Goal: Task Accomplishment & Management: Manage account settings

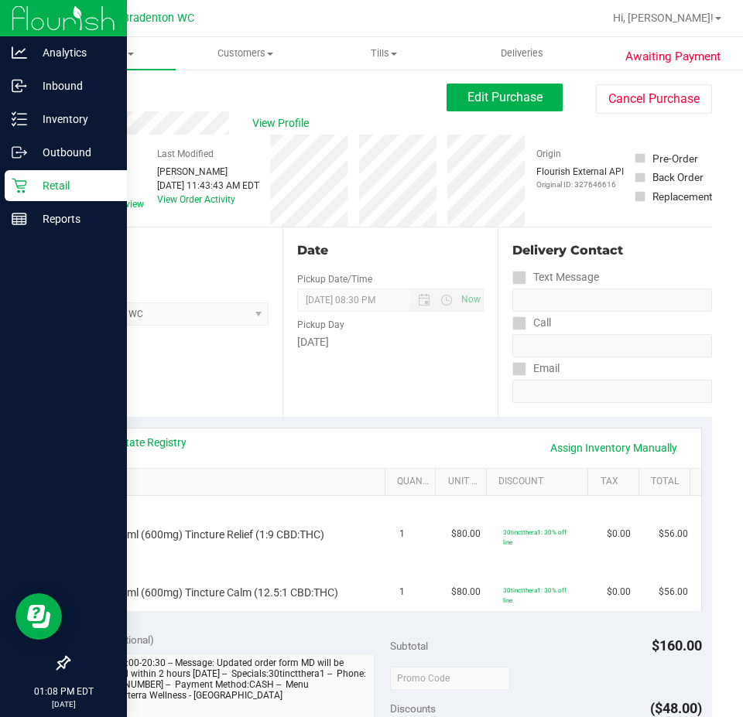
click at [11, 180] on div "Retail" at bounding box center [66, 185] width 122 height 31
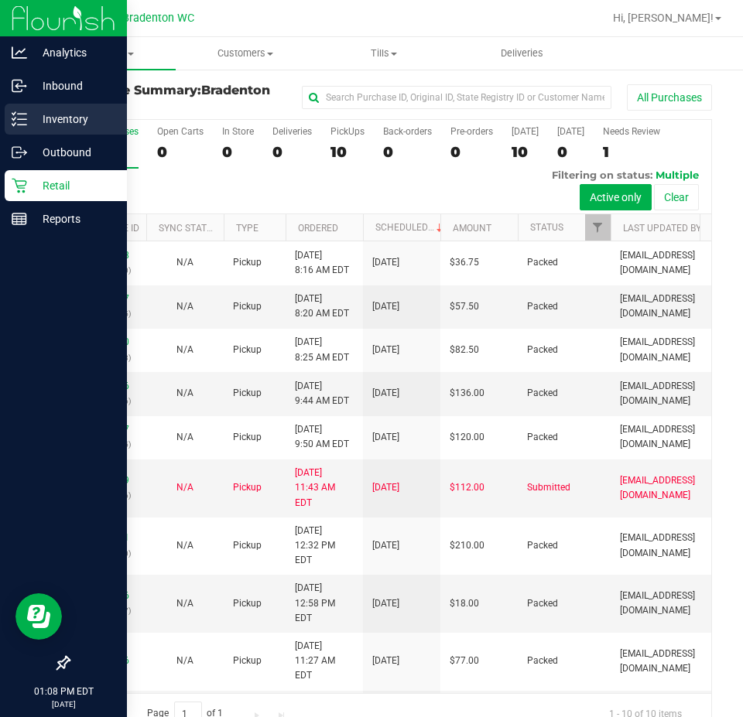
click at [56, 117] on p "Inventory" at bounding box center [73, 119] width 93 height 19
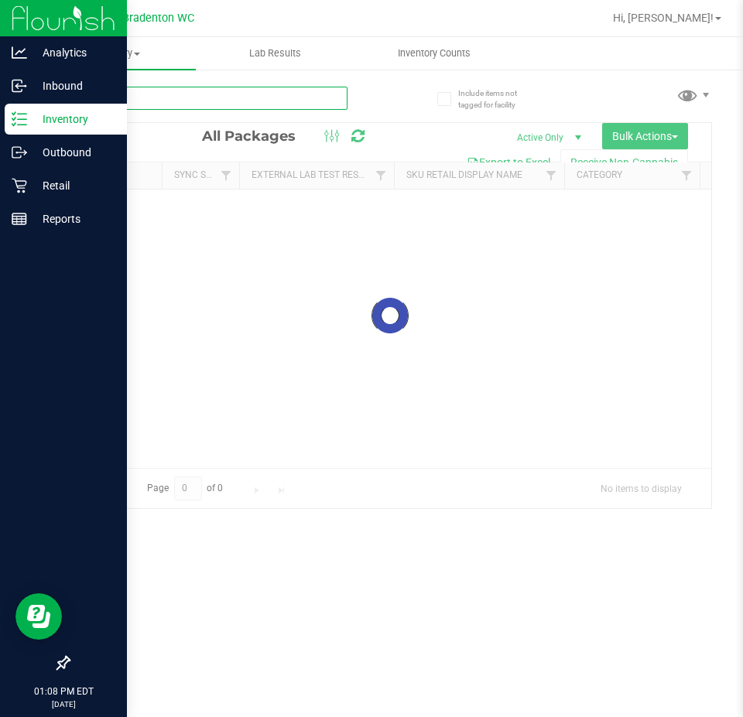
click at [193, 100] on input "text" at bounding box center [207, 98] width 279 height 23
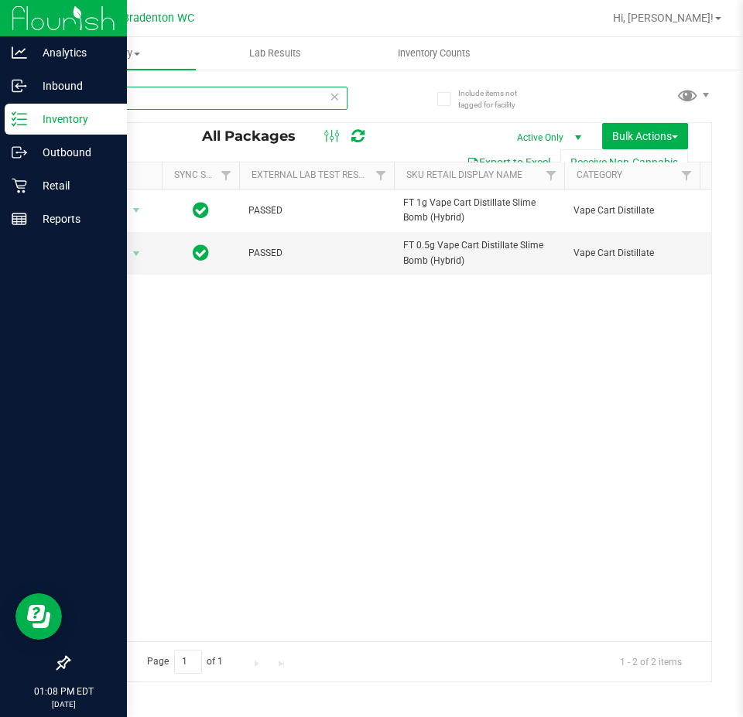
type input "slb"
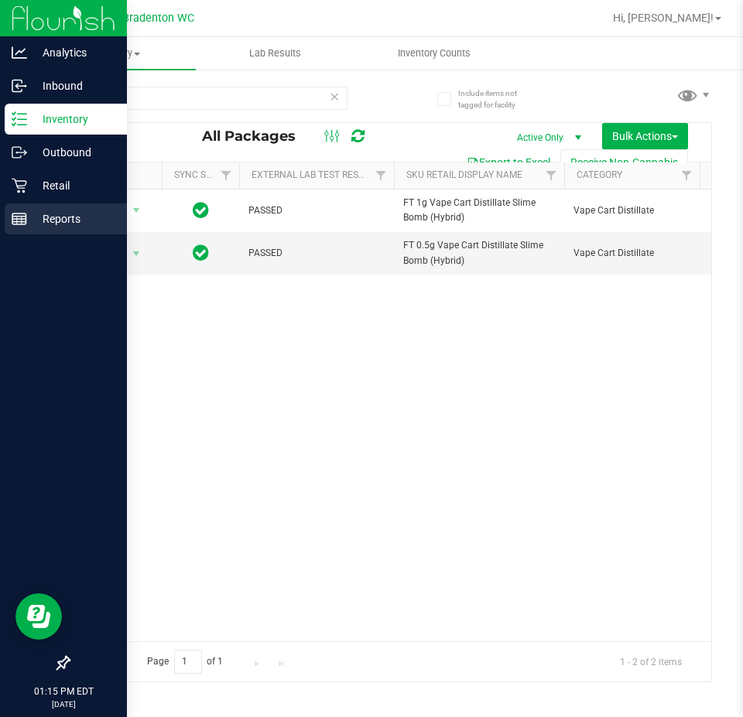
click at [35, 218] on p "Reports" at bounding box center [73, 219] width 93 height 19
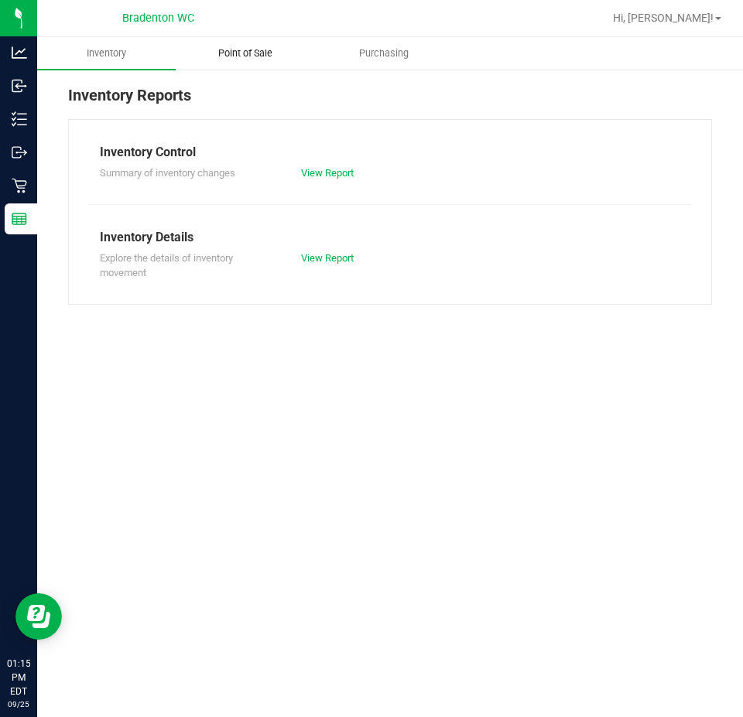
click at [230, 57] on span "Point of Sale" at bounding box center [245, 53] width 96 height 14
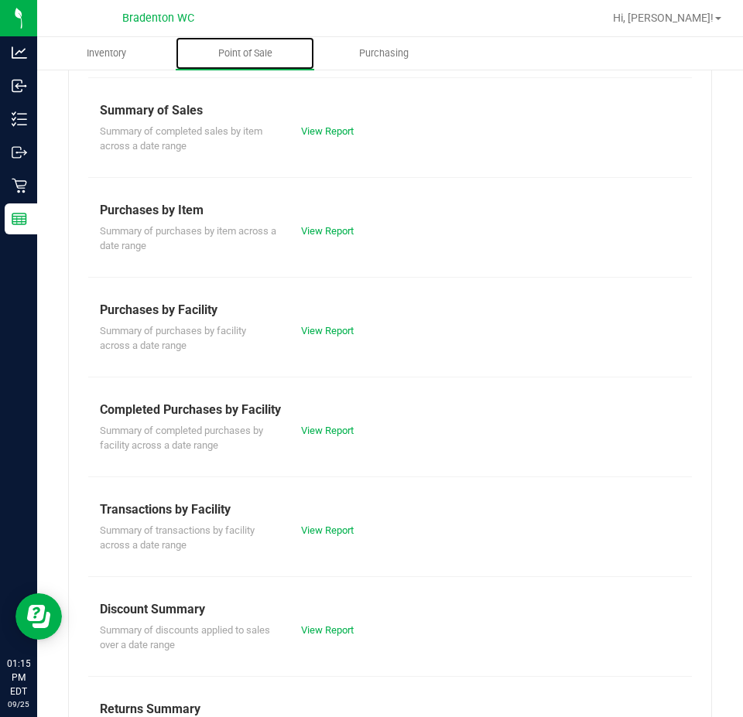
scroll to position [155, 0]
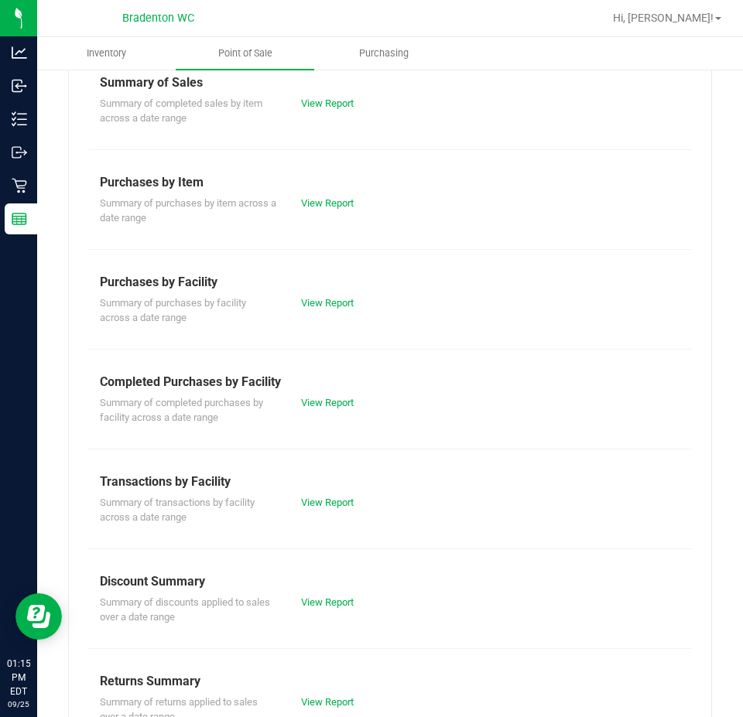
click at [327, 485] on div "Transactions by Facility" at bounding box center [390, 482] width 580 height 19
click at [335, 500] on link "View Report" at bounding box center [327, 503] width 53 height 12
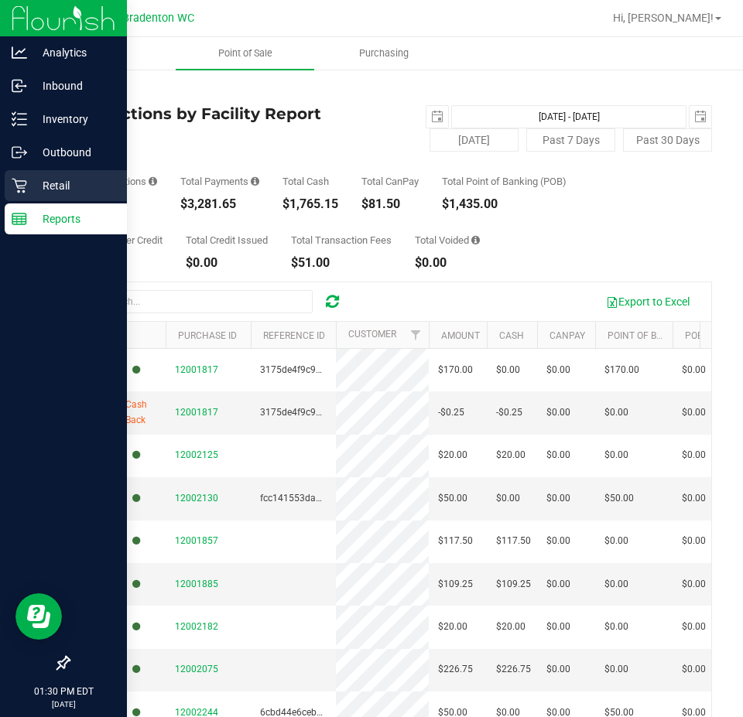
click at [72, 190] on p "Retail" at bounding box center [73, 185] width 93 height 19
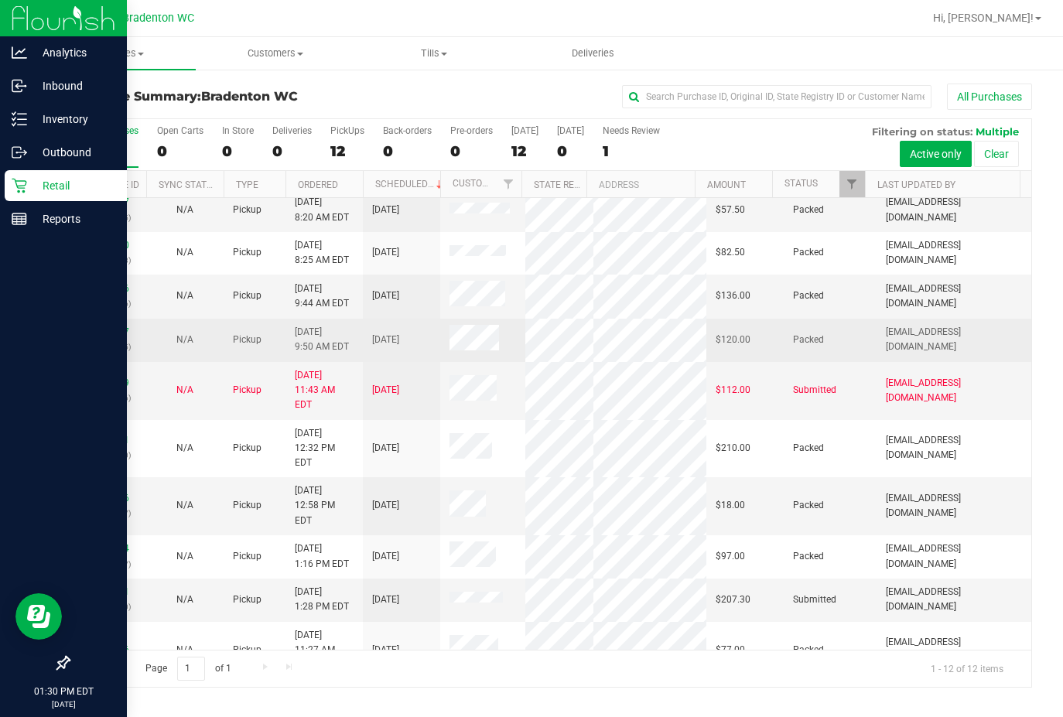
scroll to position [77, 0]
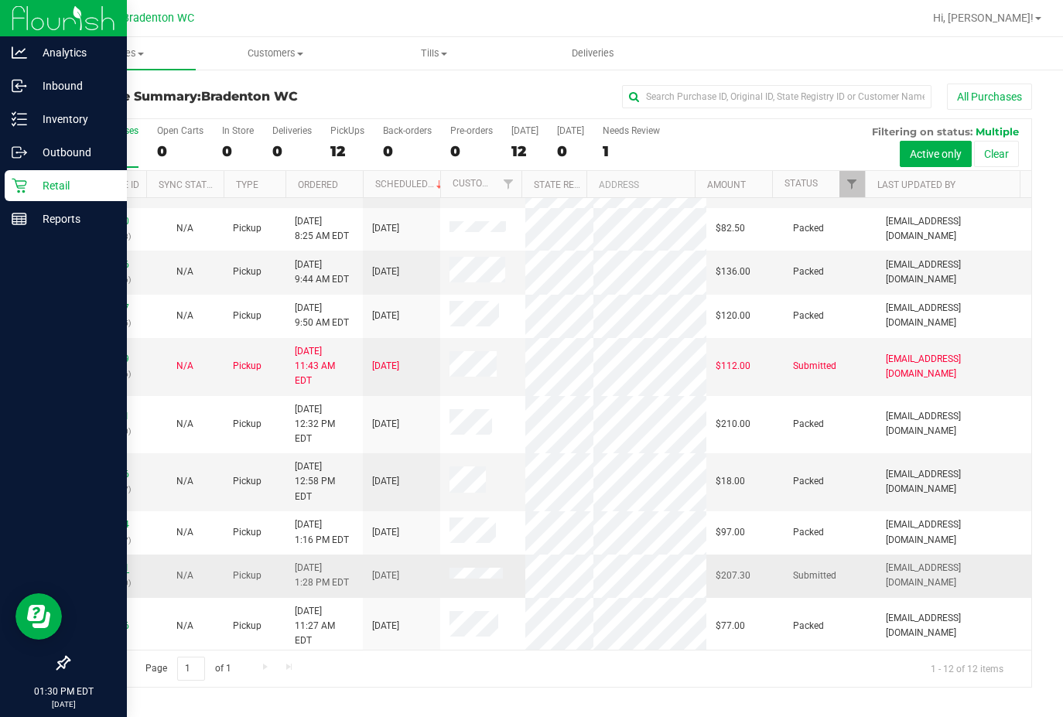
click at [120, 562] on link "12003671" at bounding box center [107, 567] width 43 height 11
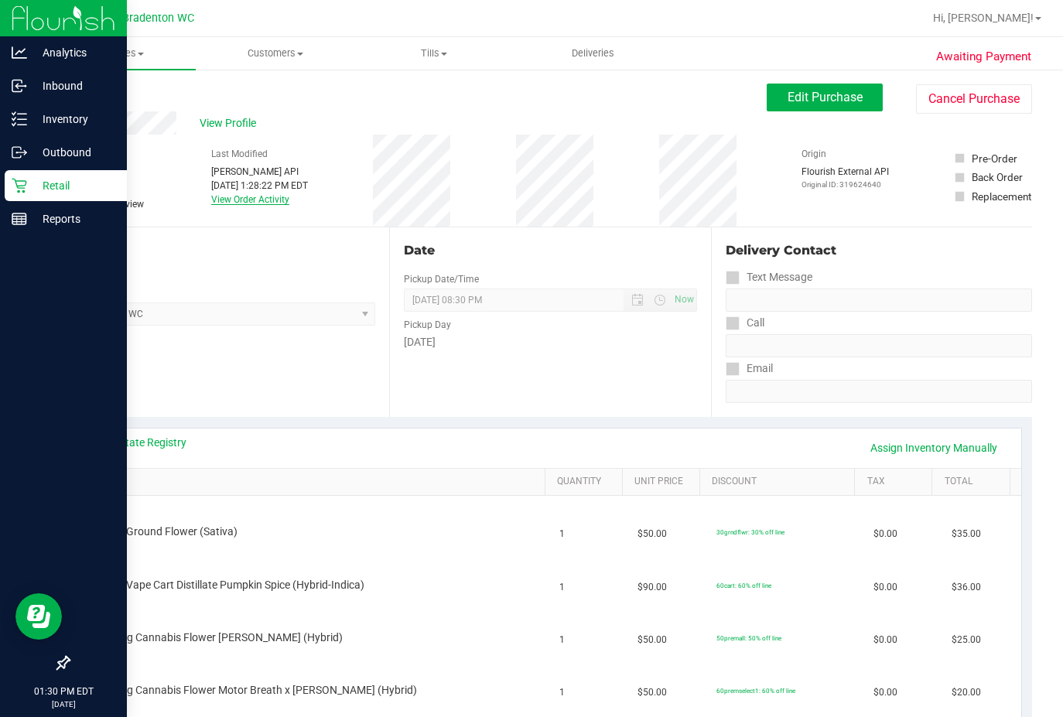
click at [278, 198] on link "View Order Activity" at bounding box center [250, 199] width 78 height 11
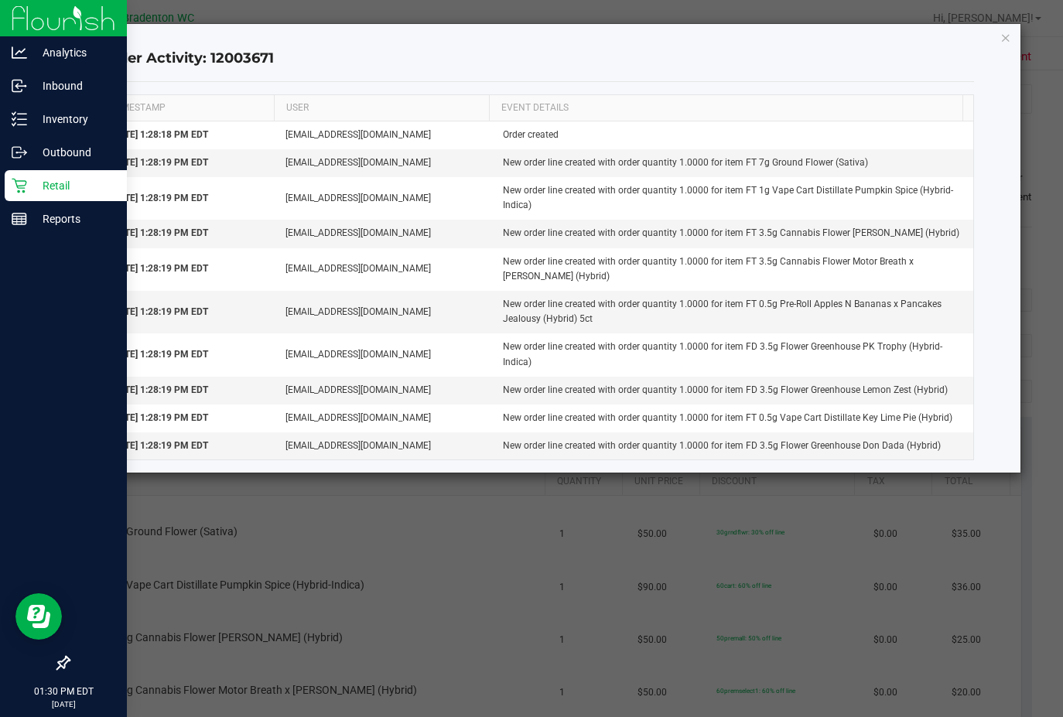
click at [742, 43] on div "Order Activity: 12003671 TIMESTAMP USER EVENT DETAILS [DATE] 1:28:18 PM EDT [EM…" at bounding box center [536, 248] width 965 height 449
click at [742, 39] on icon "button" at bounding box center [1005, 37] width 11 height 19
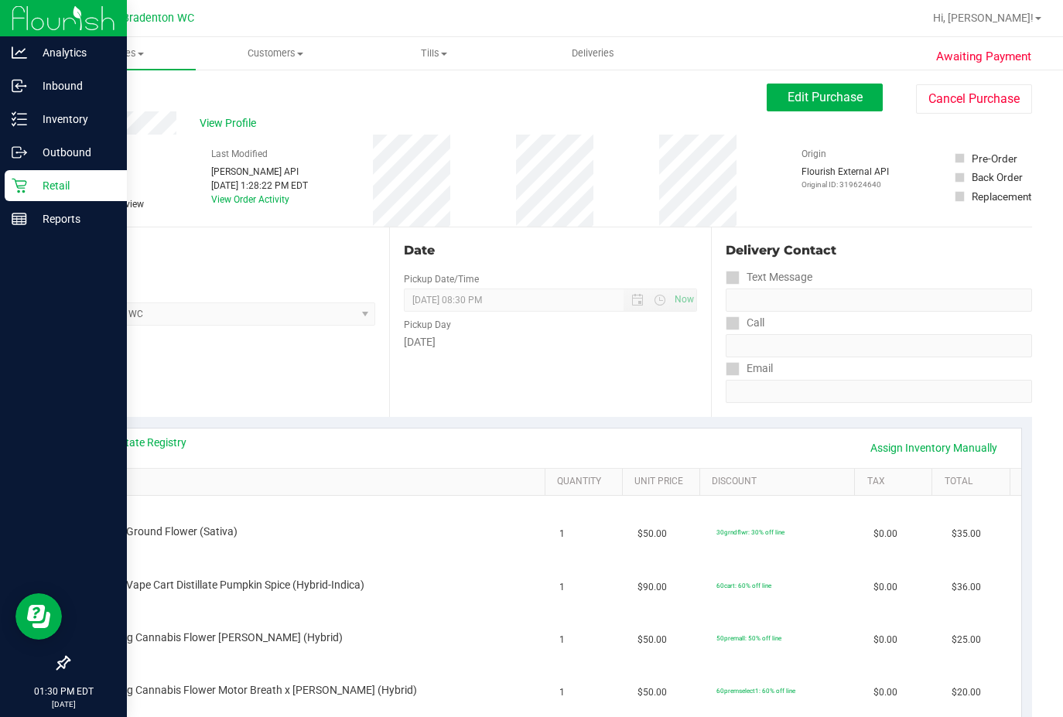
drag, startPoint x: 1002, startPoint y: 39, endPoint x: 483, endPoint y: 372, distance: 617.1
click at [483, 373] on div "Date Pickup Date/Time [DATE] Now [DATE] 08:30 PM Now Pickup Day [DATE]" at bounding box center [549, 322] width 321 height 190
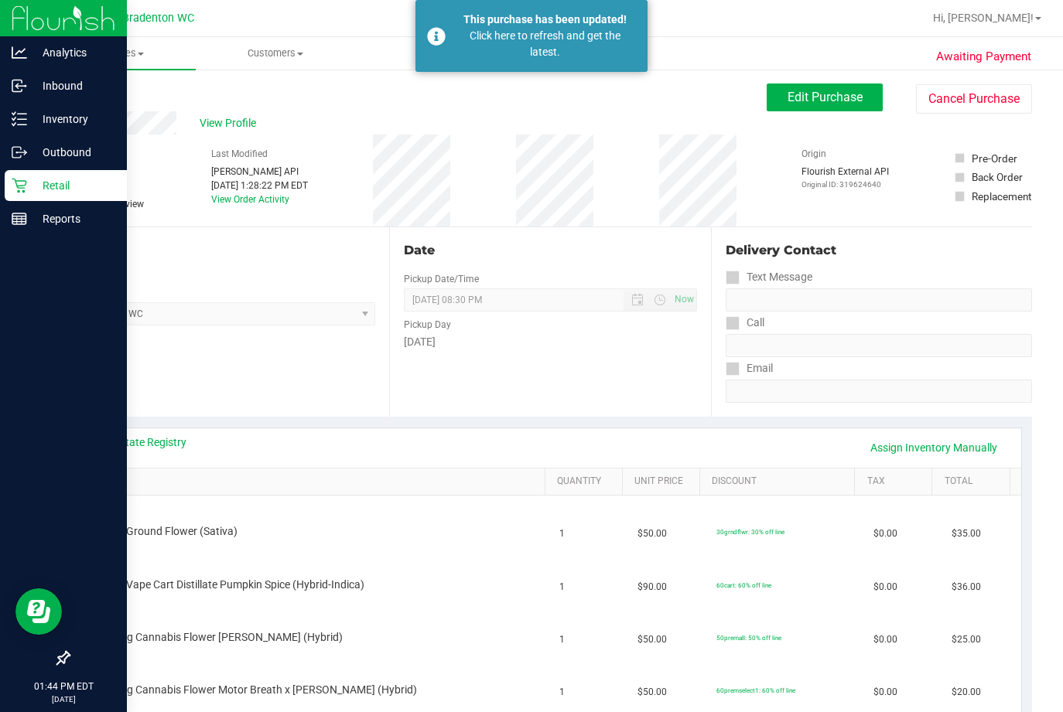
click at [73, 86] on div "Back" at bounding box center [79, 93] width 23 height 19
click at [77, 94] on link "Back" at bounding box center [79, 92] width 23 height 11
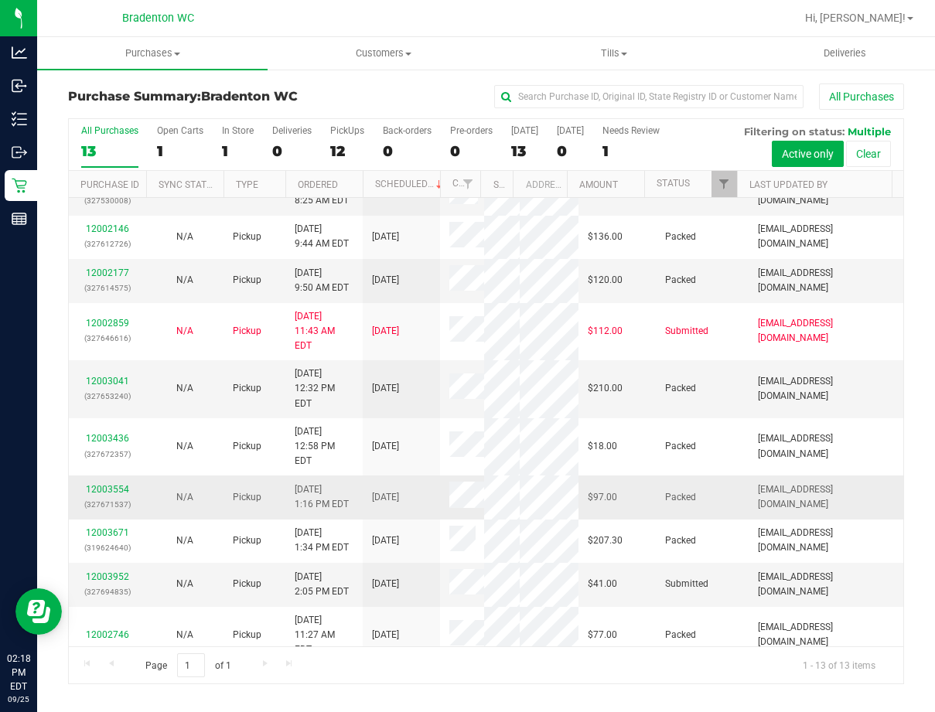
scroll to position [182, 0]
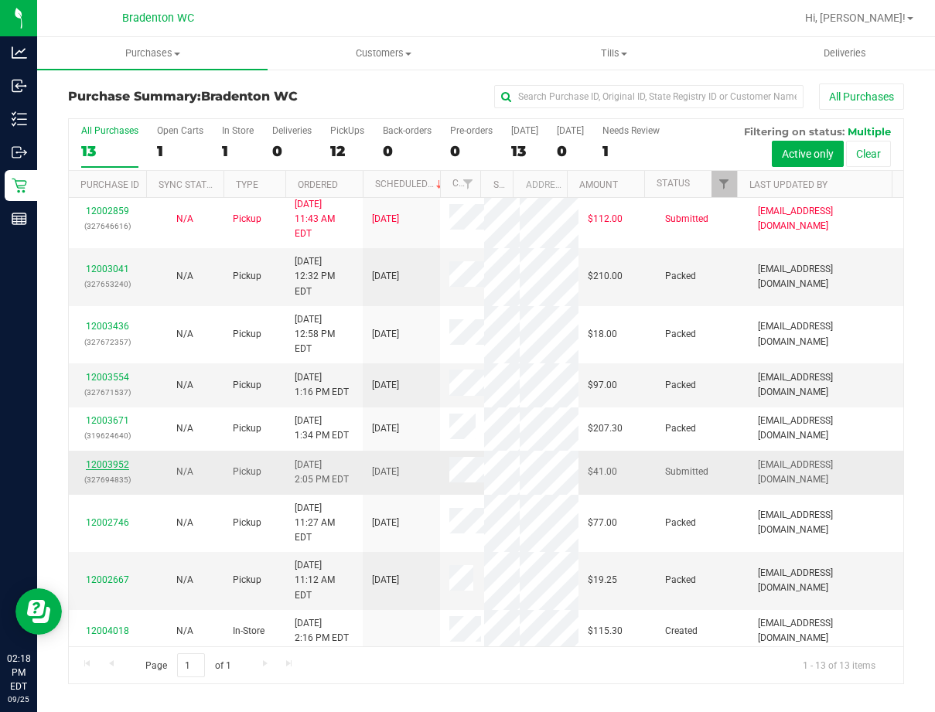
click at [118, 470] on link "12003952" at bounding box center [107, 464] width 43 height 11
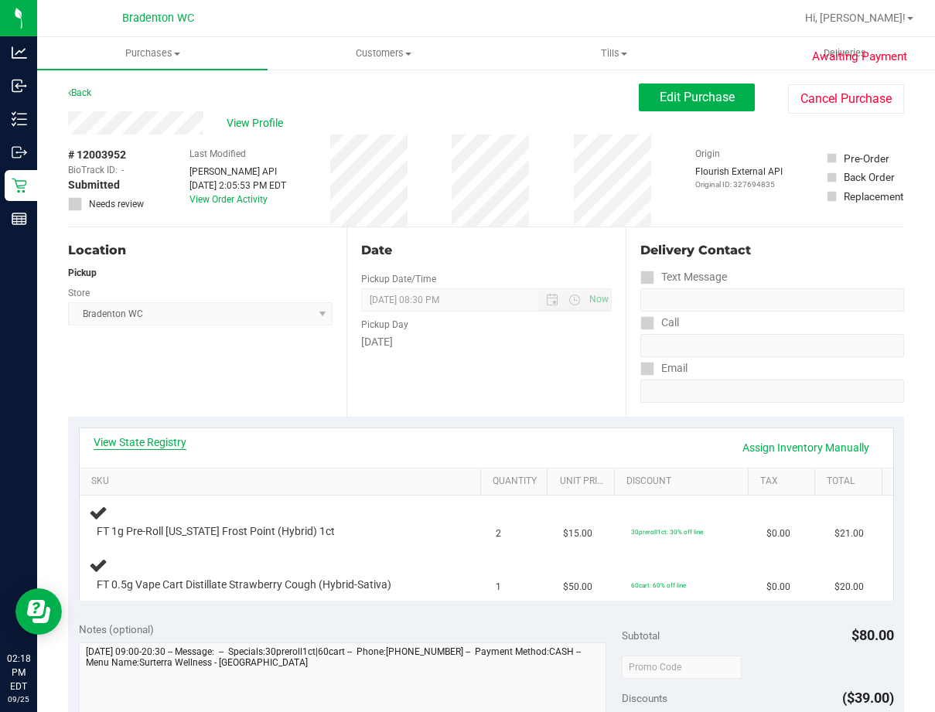
click at [161, 435] on link "View State Registry" at bounding box center [140, 442] width 93 height 15
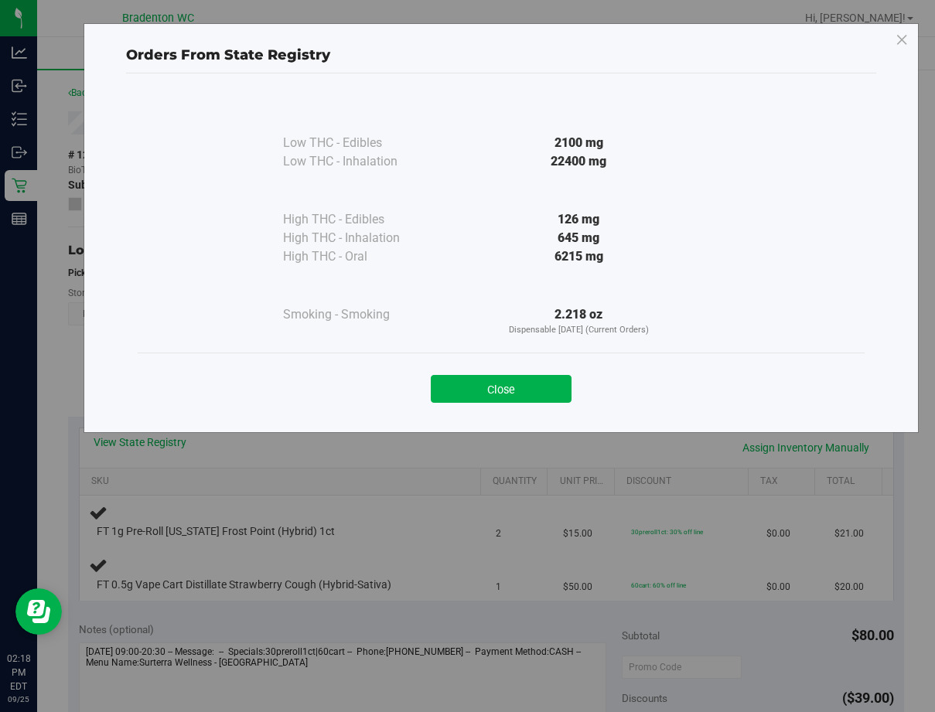
drag, startPoint x: 477, startPoint y: 389, endPoint x: 477, endPoint y: 398, distance: 9.3
click at [477, 398] on button "Close" at bounding box center [501, 389] width 141 height 28
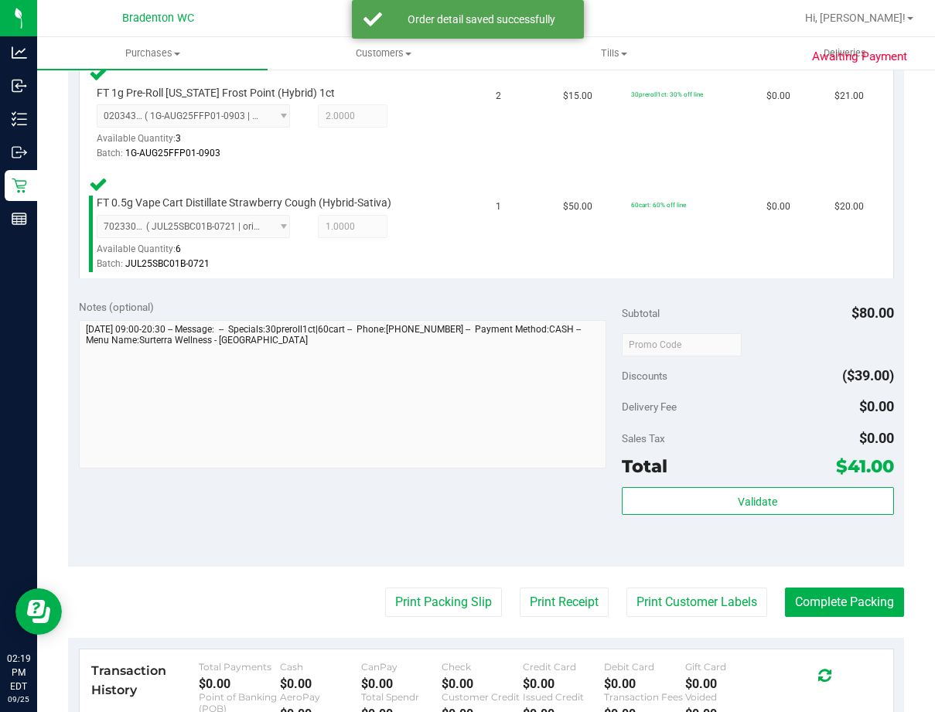
scroll to position [449, 0]
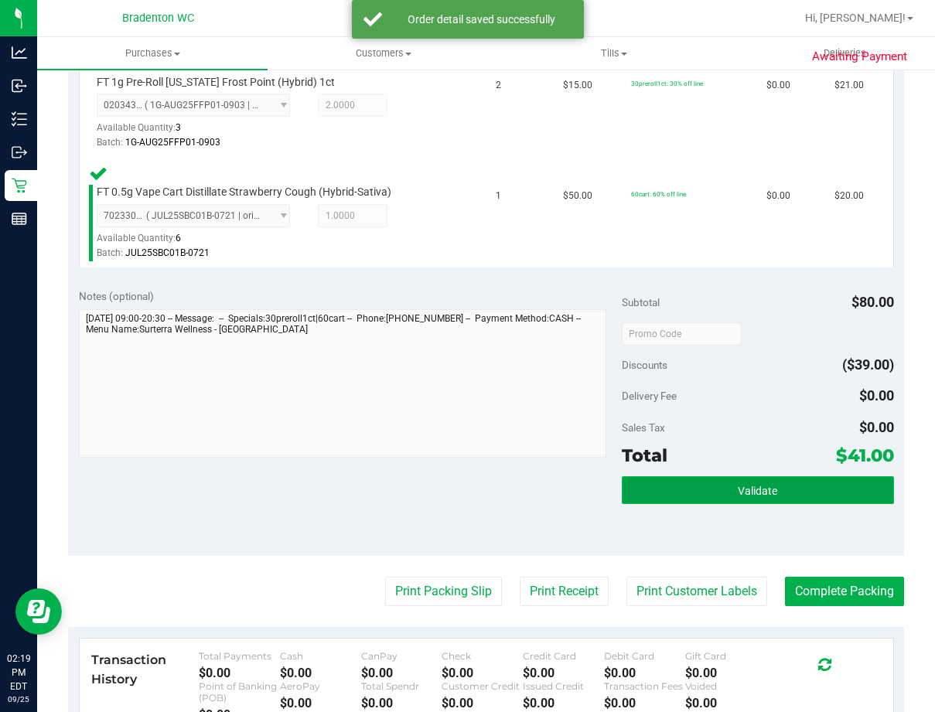
click at [782, 478] on button "Validate" at bounding box center [757, 490] width 271 height 28
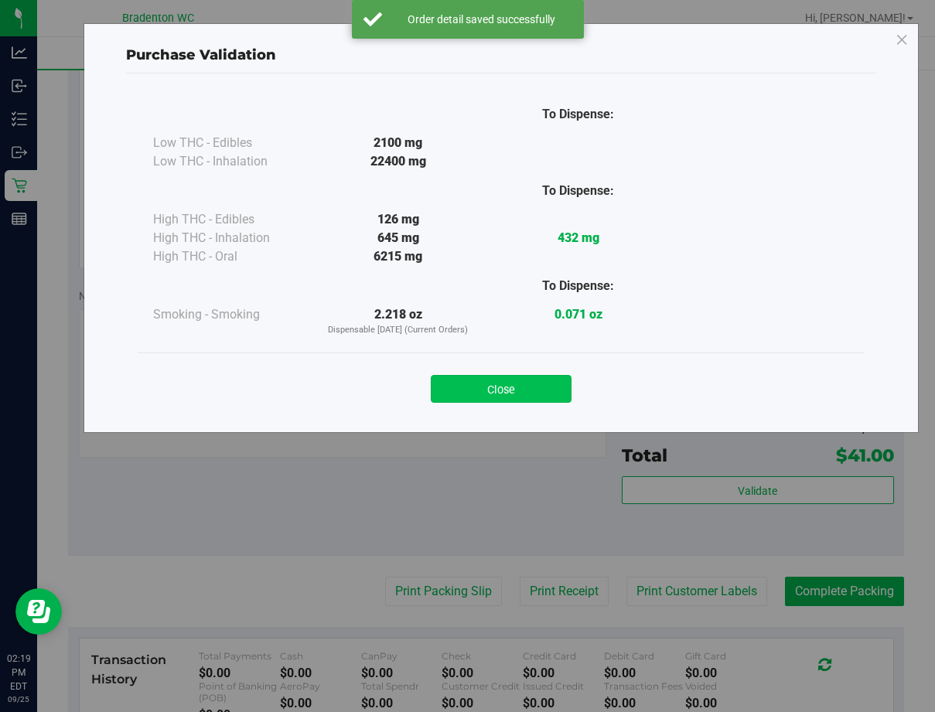
click at [549, 390] on button "Close" at bounding box center [501, 389] width 141 height 28
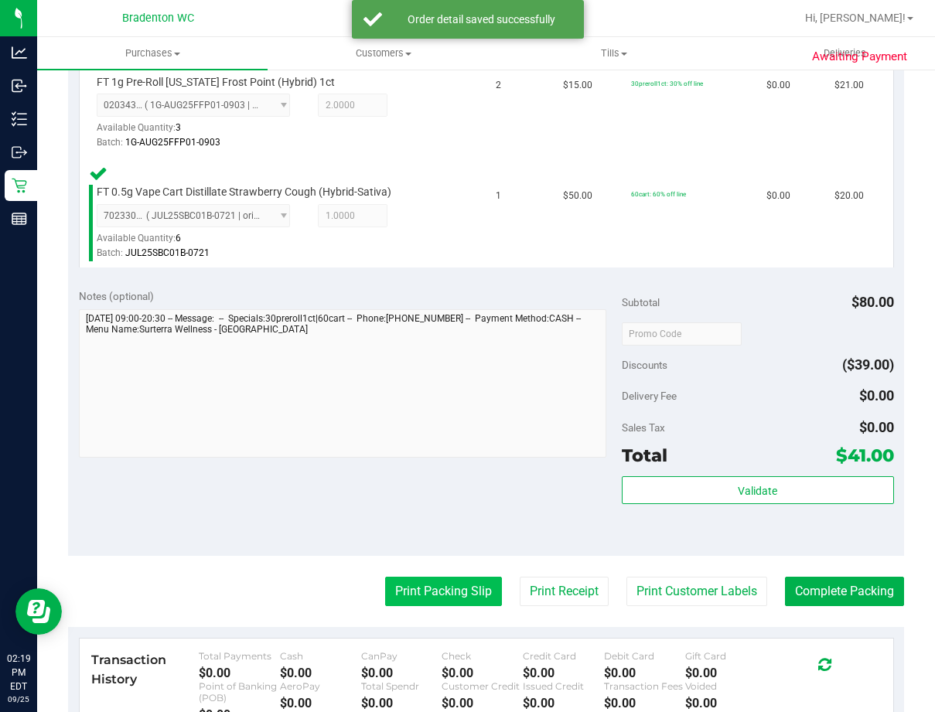
click at [441, 581] on button "Print Packing Slip" at bounding box center [443, 591] width 117 height 29
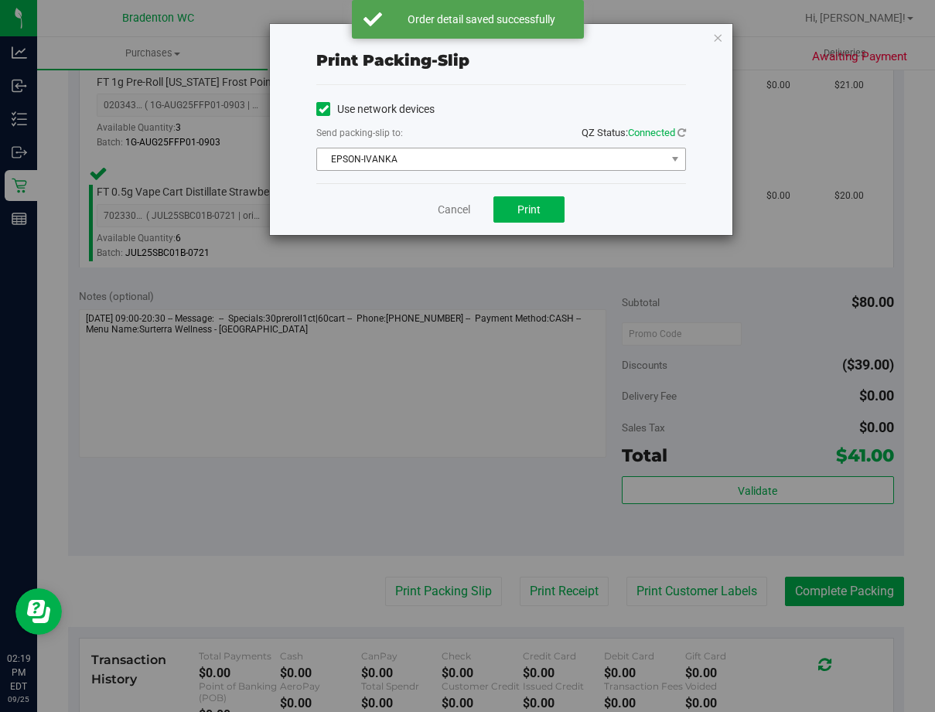
click at [496, 166] on span "EPSON-IVANKA" at bounding box center [491, 160] width 349 height 22
click at [598, 111] on div "Use network devices" at bounding box center [501, 108] width 370 height 23
click at [533, 218] on button "Print" at bounding box center [528, 209] width 71 height 26
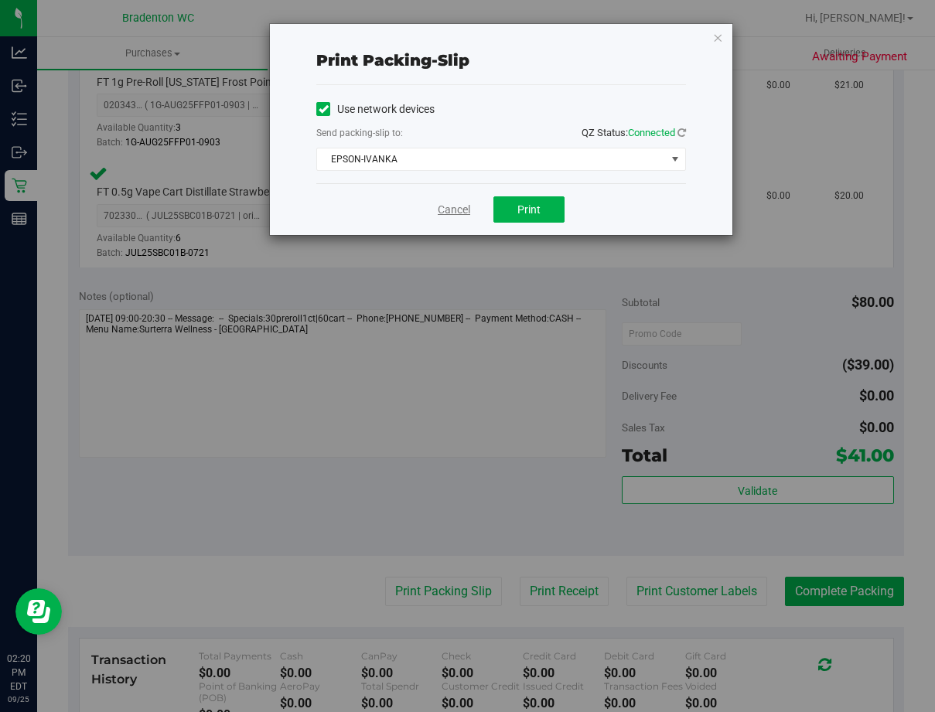
click at [452, 213] on link "Cancel" at bounding box center [454, 210] width 32 height 16
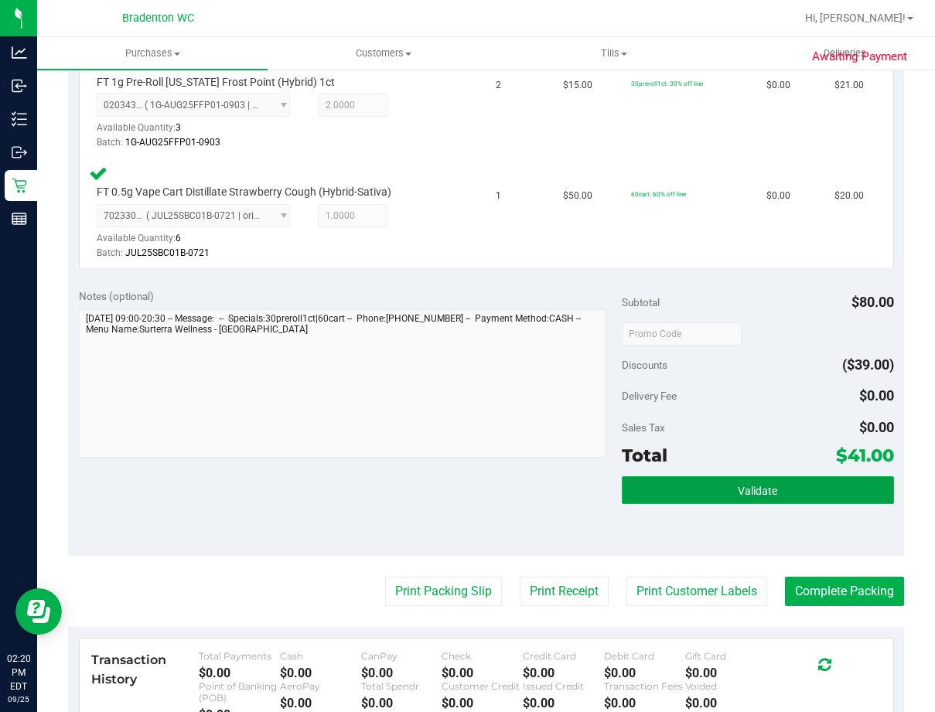
click at [751, 500] on button "Validate" at bounding box center [757, 490] width 271 height 28
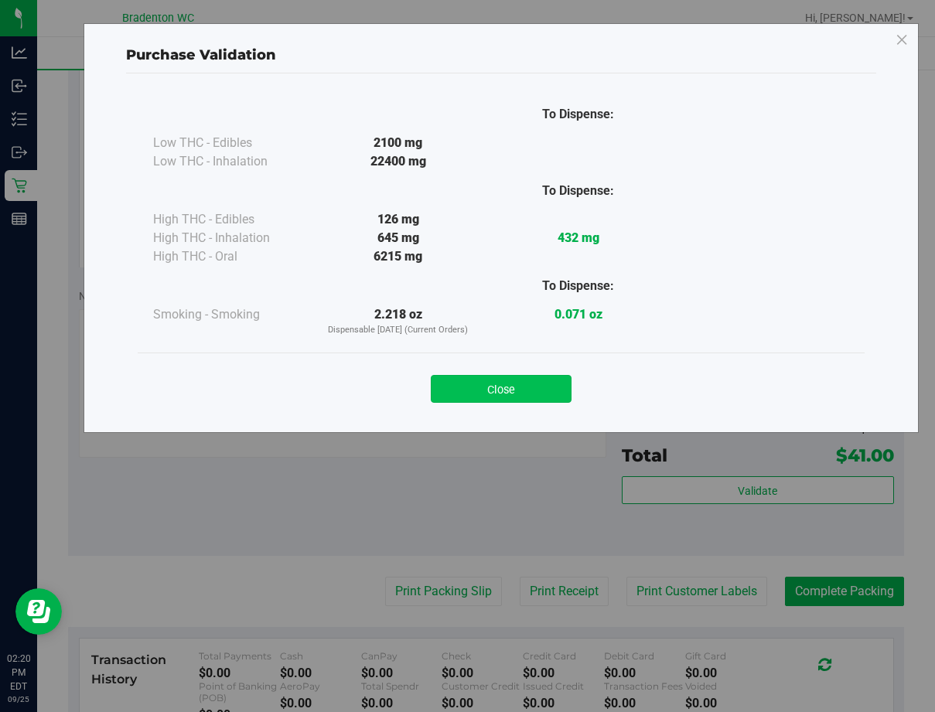
click at [520, 401] on button "Close" at bounding box center [501, 389] width 141 height 28
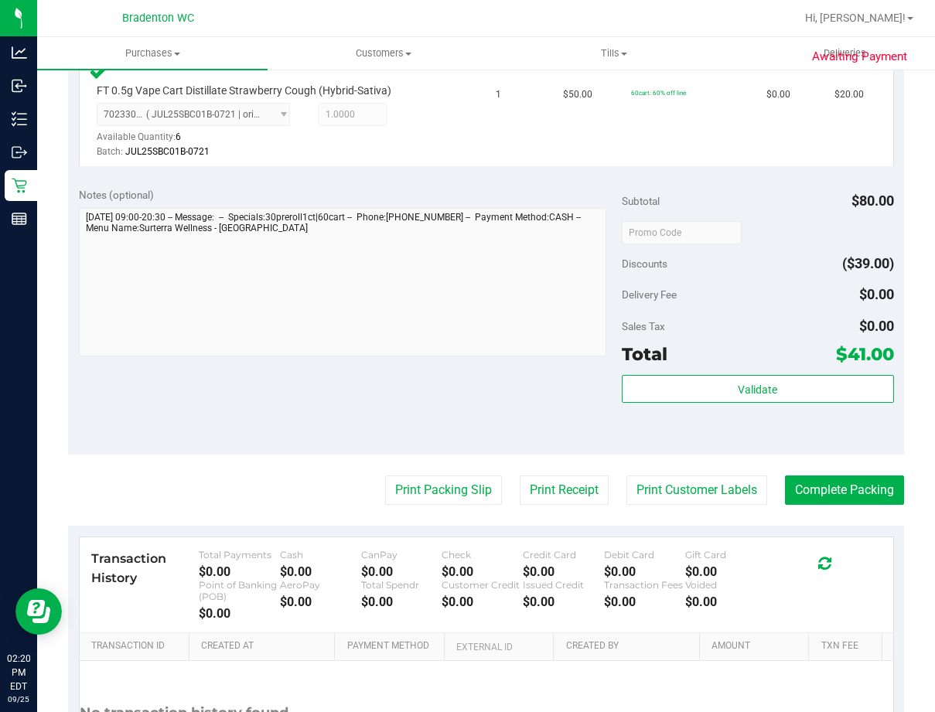
scroll to position [590, 0]
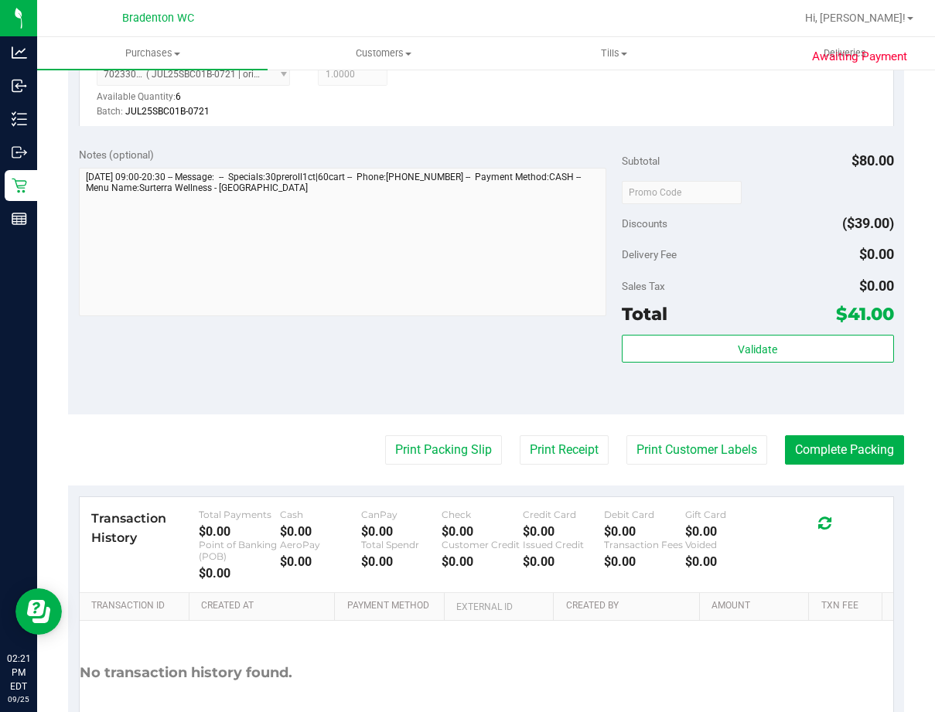
click at [868, 409] on div "Notes (optional) Subtotal $80.00 Discounts ($39.00) Delivery Fee $0.00 Sales Ta…" at bounding box center [486, 275] width 836 height 278
click at [807, 456] on button "Complete Packing" at bounding box center [844, 449] width 119 height 29
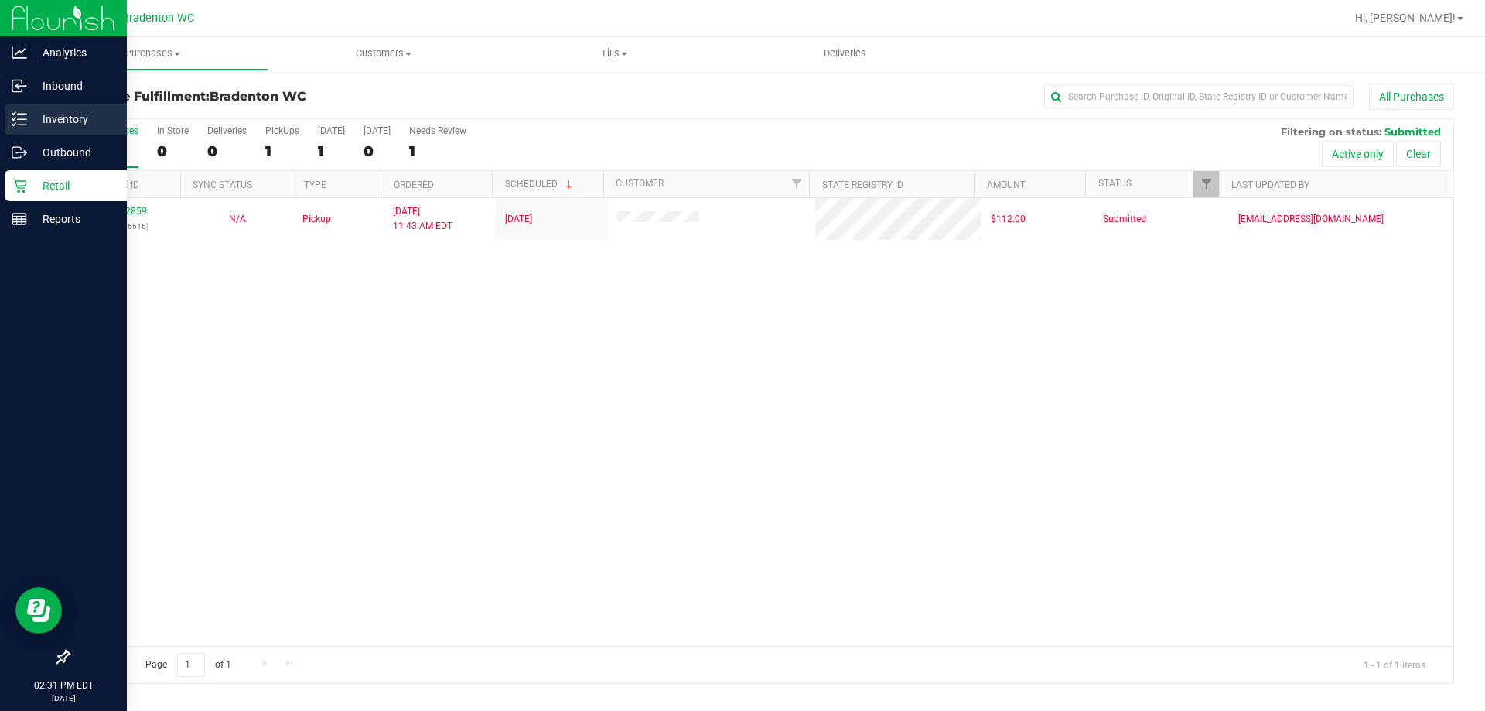
click at [22, 119] on line at bounding box center [22, 119] width 9 height 0
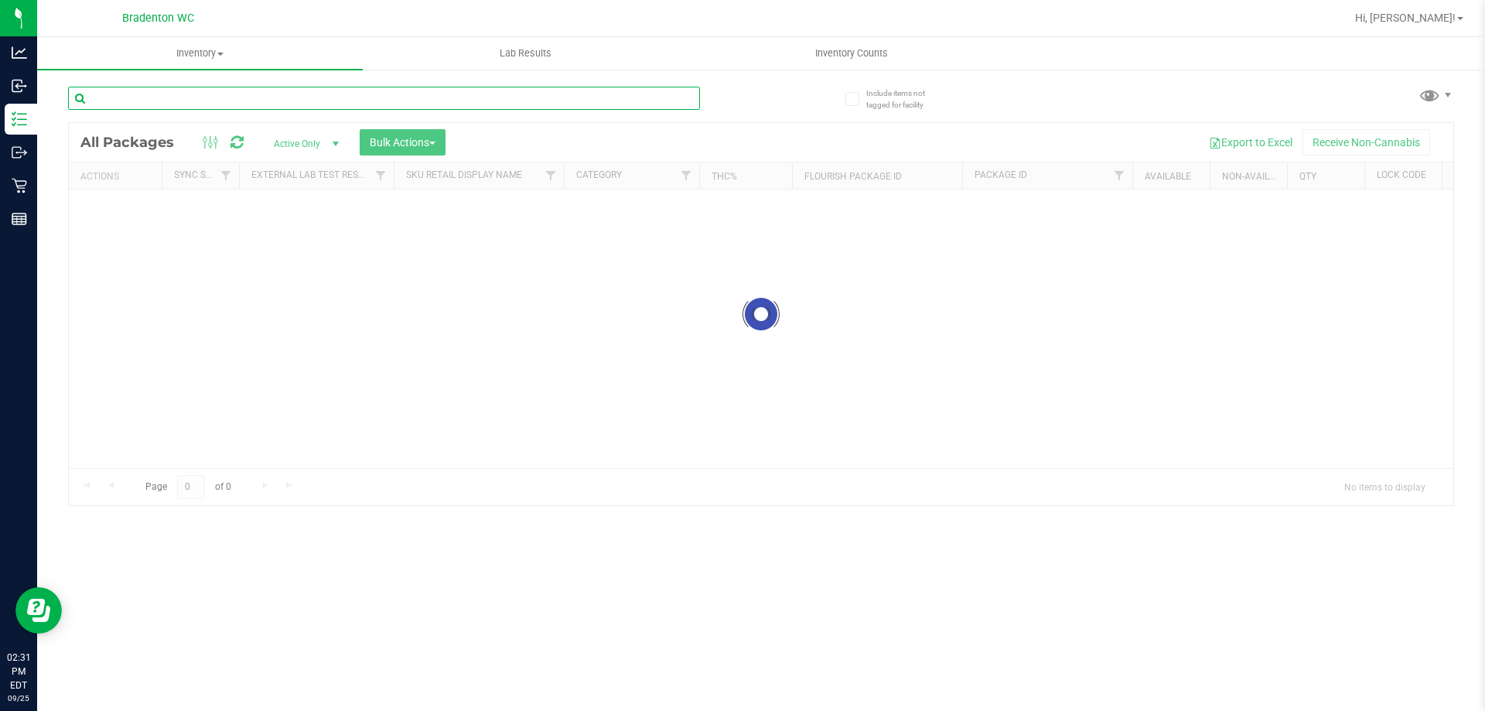
click at [178, 89] on input "text" at bounding box center [384, 98] width 632 height 23
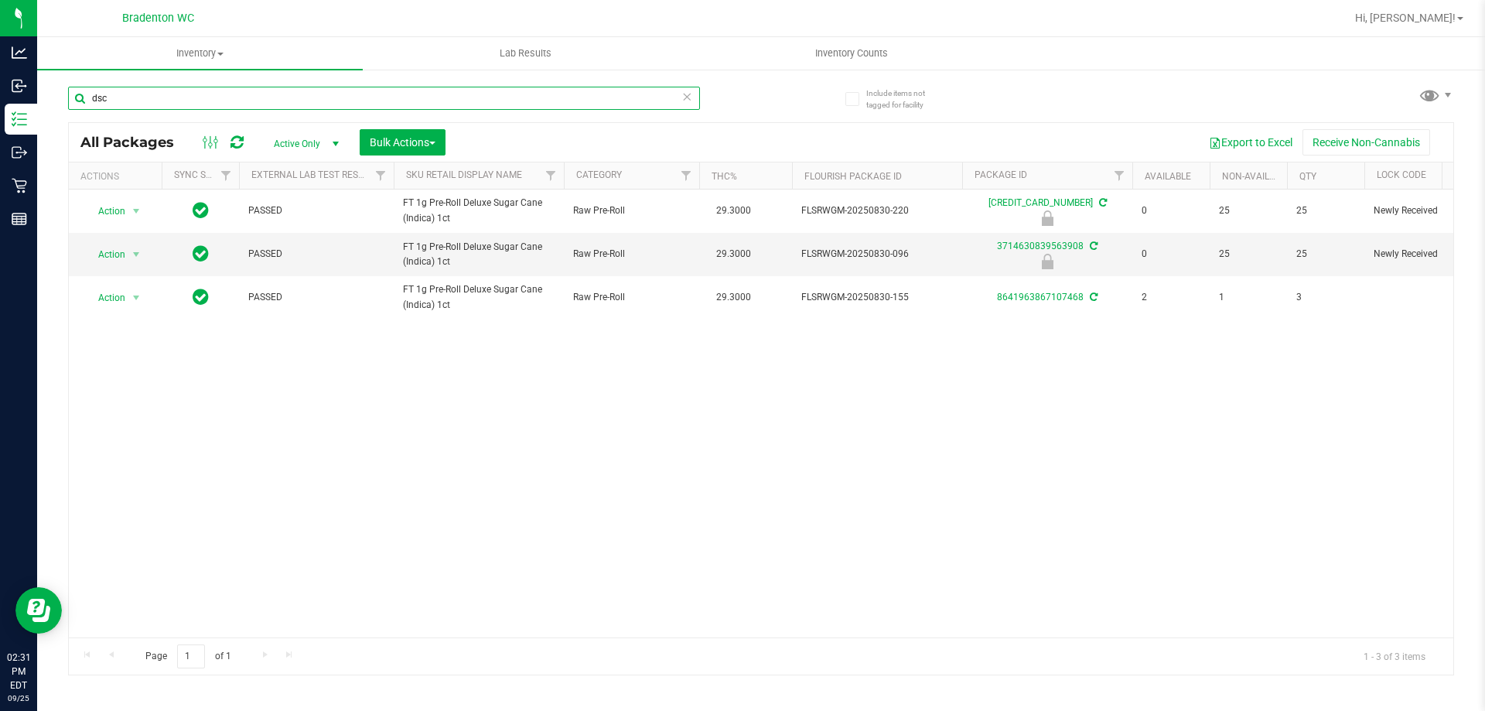
type input "dsc"
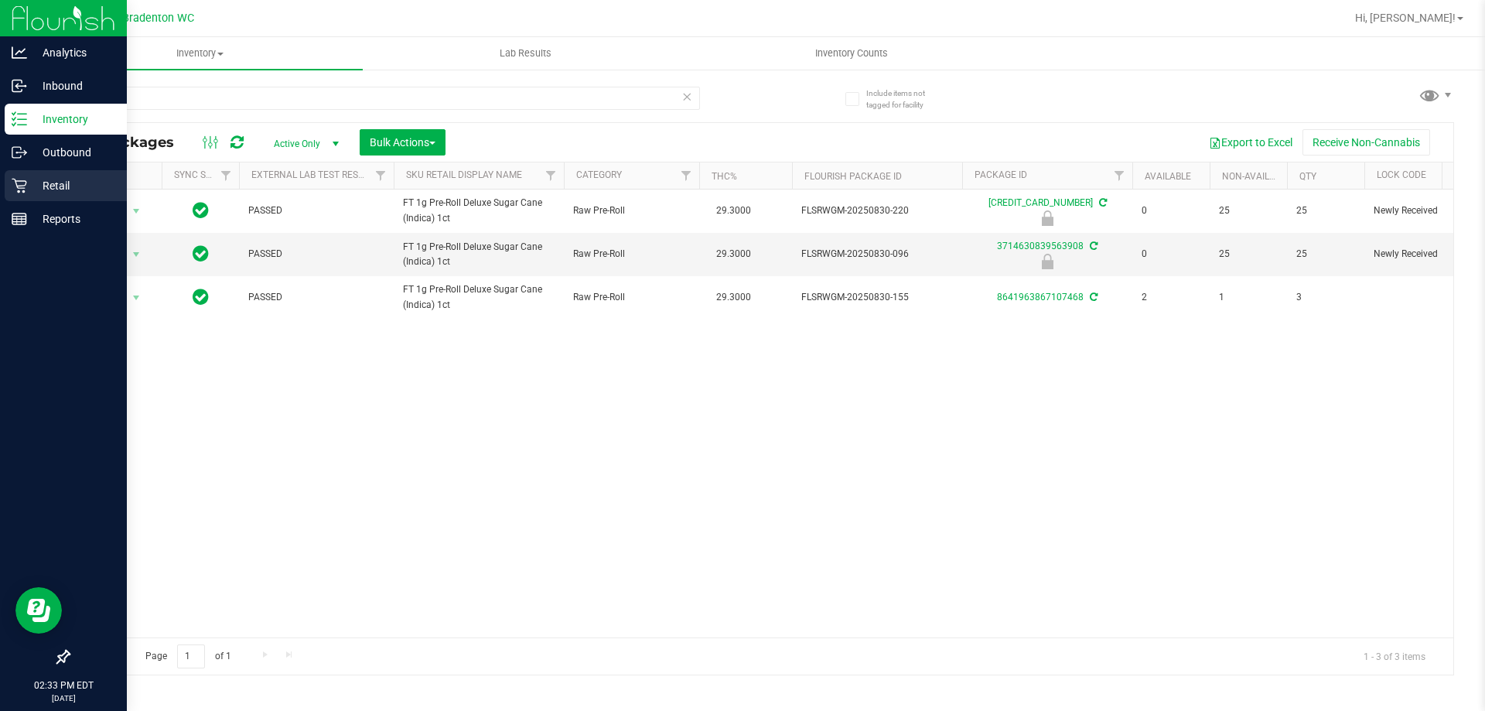
click at [19, 189] on icon at bounding box center [19, 185] width 15 height 15
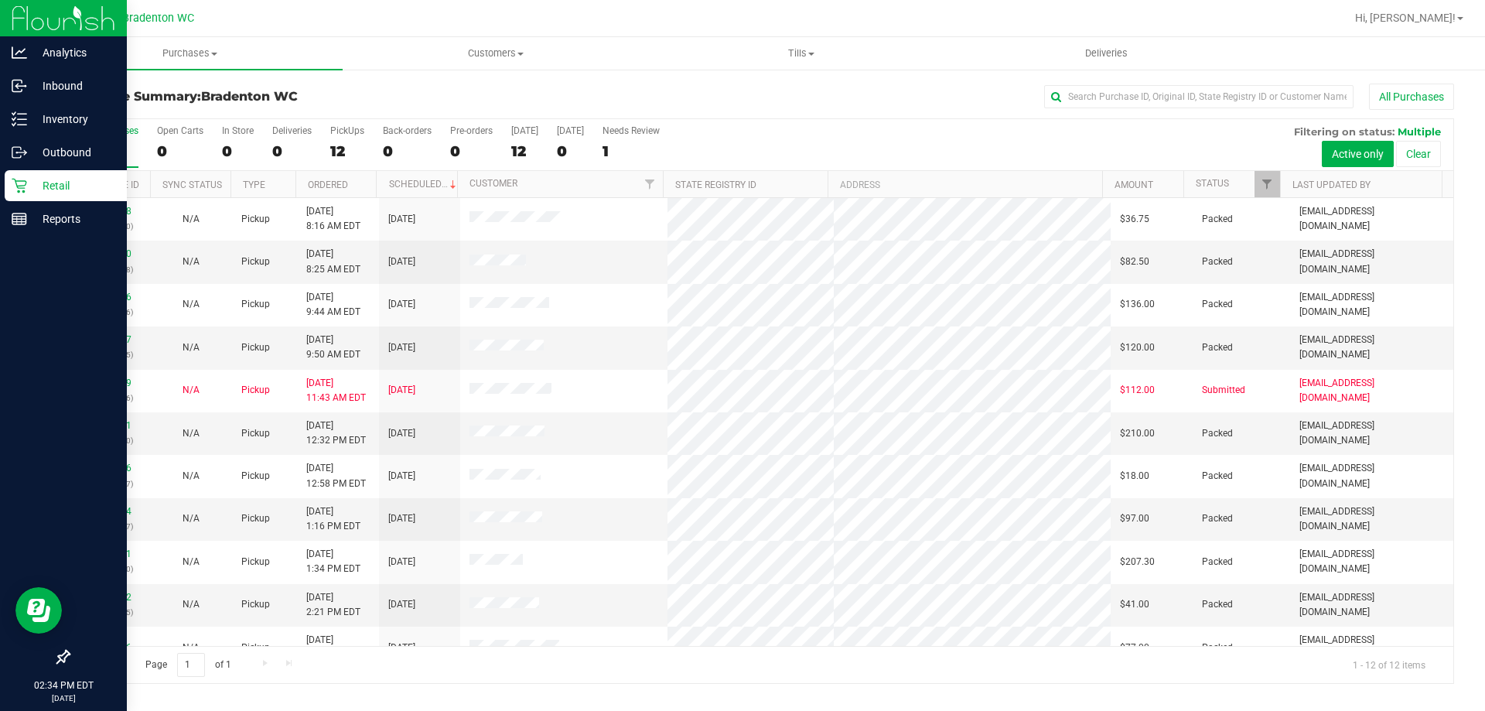
scroll to position [66, 0]
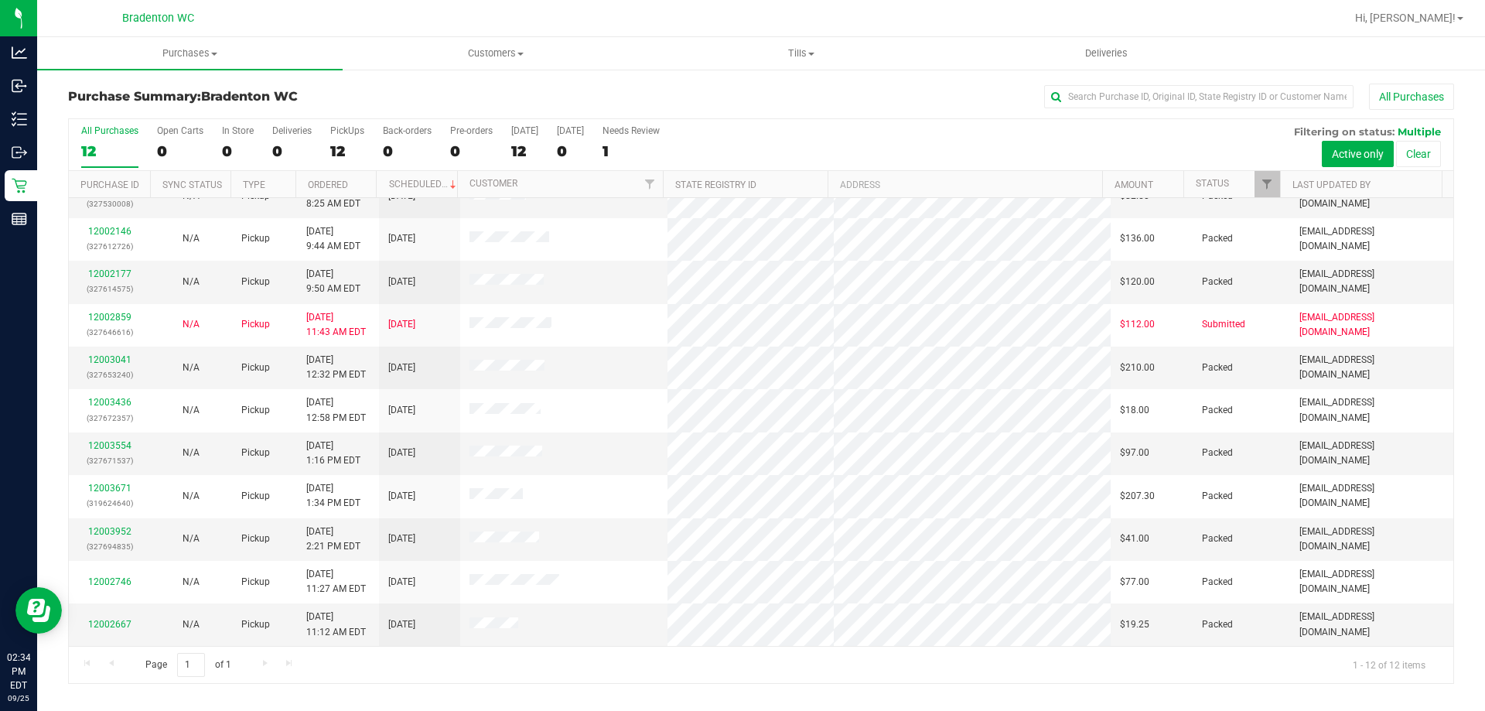
click at [429, 15] on div at bounding box center [811, 18] width 1068 height 30
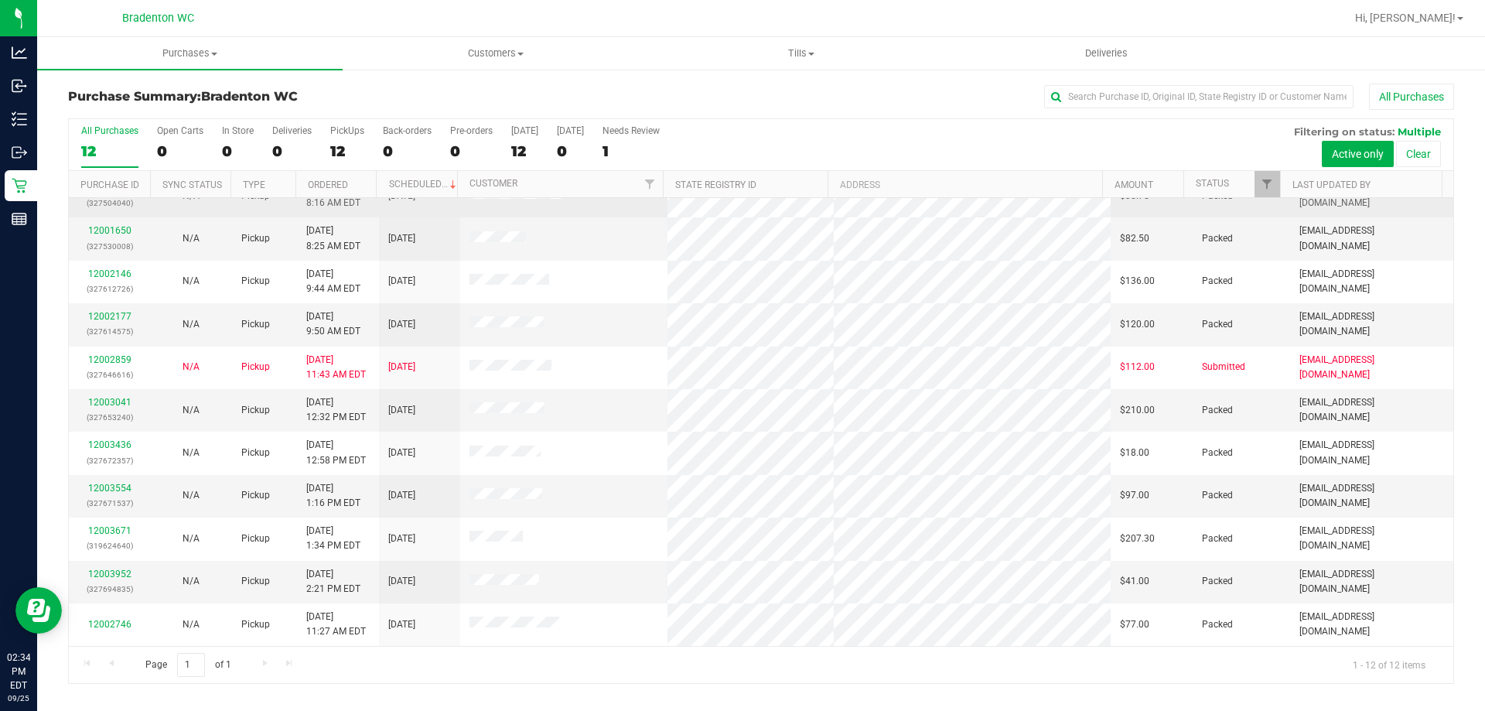
scroll to position [0, 0]
